Goal: Find specific page/section: Find specific page/section

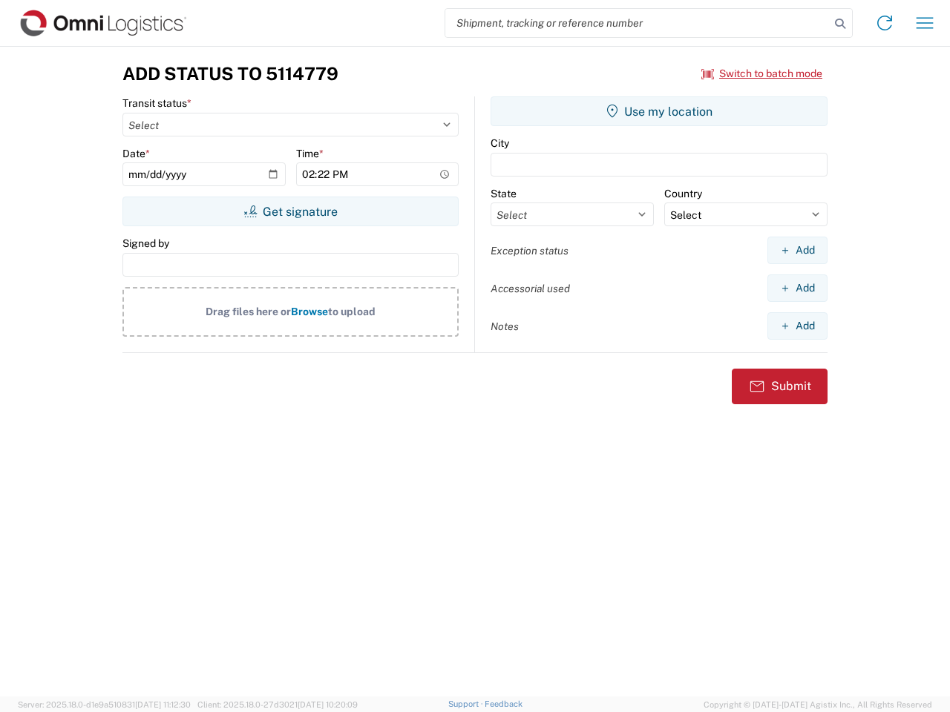
click at [637, 23] on input "search" at bounding box center [637, 23] width 384 height 28
click at [840, 24] on icon at bounding box center [840, 23] width 21 height 21
click at [885, 23] on icon at bounding box center [885, 23] width 24 height 24
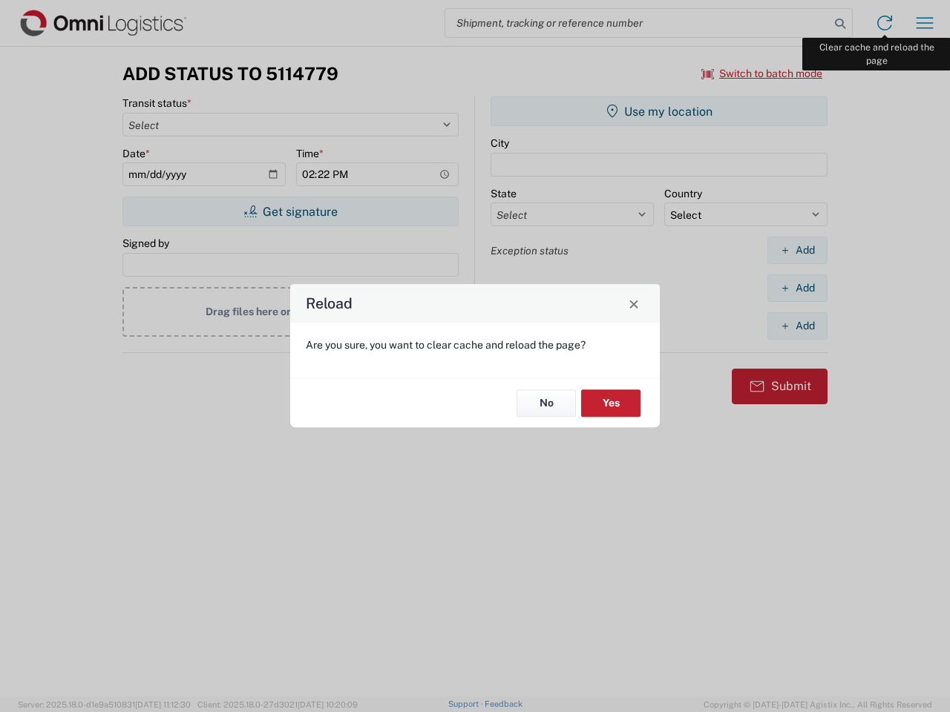
click at [925, 23] on div "Reload Are you sure, you want to clear cache and reload the page? No Yes" at bounding box center [475, 356] width 950 height 712
click at [762, 73] on div "Reload Are you sure, you want to clear cache and reload the page? No Yes" at bounding box center [475, 356] width 950 height 712
click at [290, 211] on div "Reload Are you sure, you want to clear cache and reload the page? No Yes" at bounding box center [475, 356] width 950 height 712
click at [659, 111] on div "Reload Are you sure, you want to clear cache and reload the page? No Yes" at bounding box center [475, 356] width 950 height 712
click at [797, 250] on div "Reload Are you sure, you want to clear cache and reload the page? No Yes" at bounding box center [475, 356] width 950 height 712
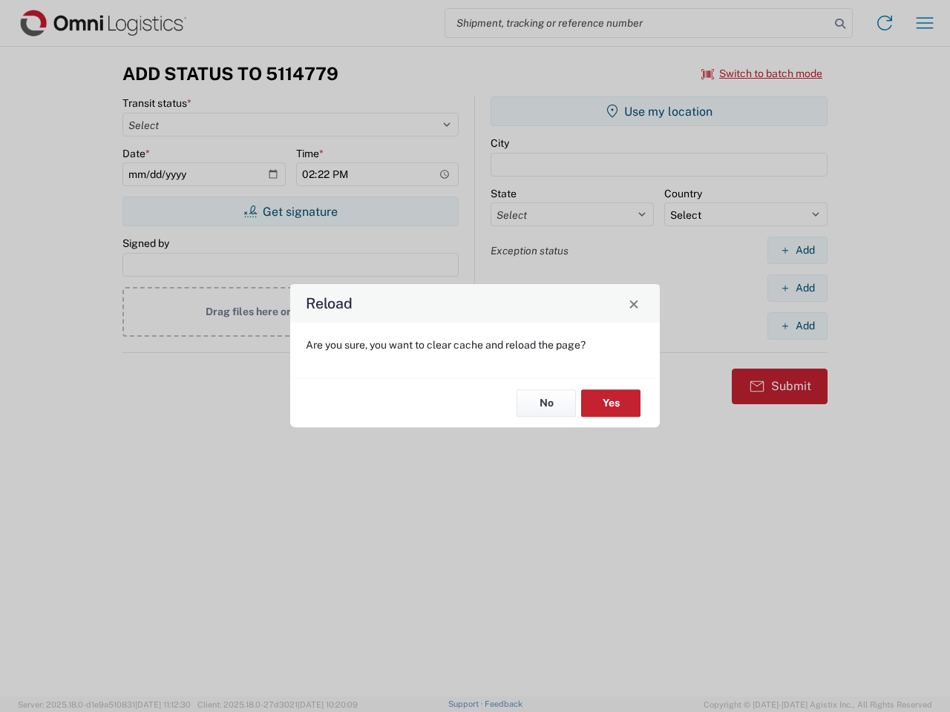
click at [797, 288] on div "Reload Are you sure, you want to clear cache and reload the page? No Yes" at bounding box center [475, 356] width 950 height 712
click at [797, 326] on div "Reload Are you sure, you want to clear cache and reload the page? No Yes" at bounding box center [475, 356] width 950 height 712
